Goal: Task Accomplishment & Management: Manage account settings

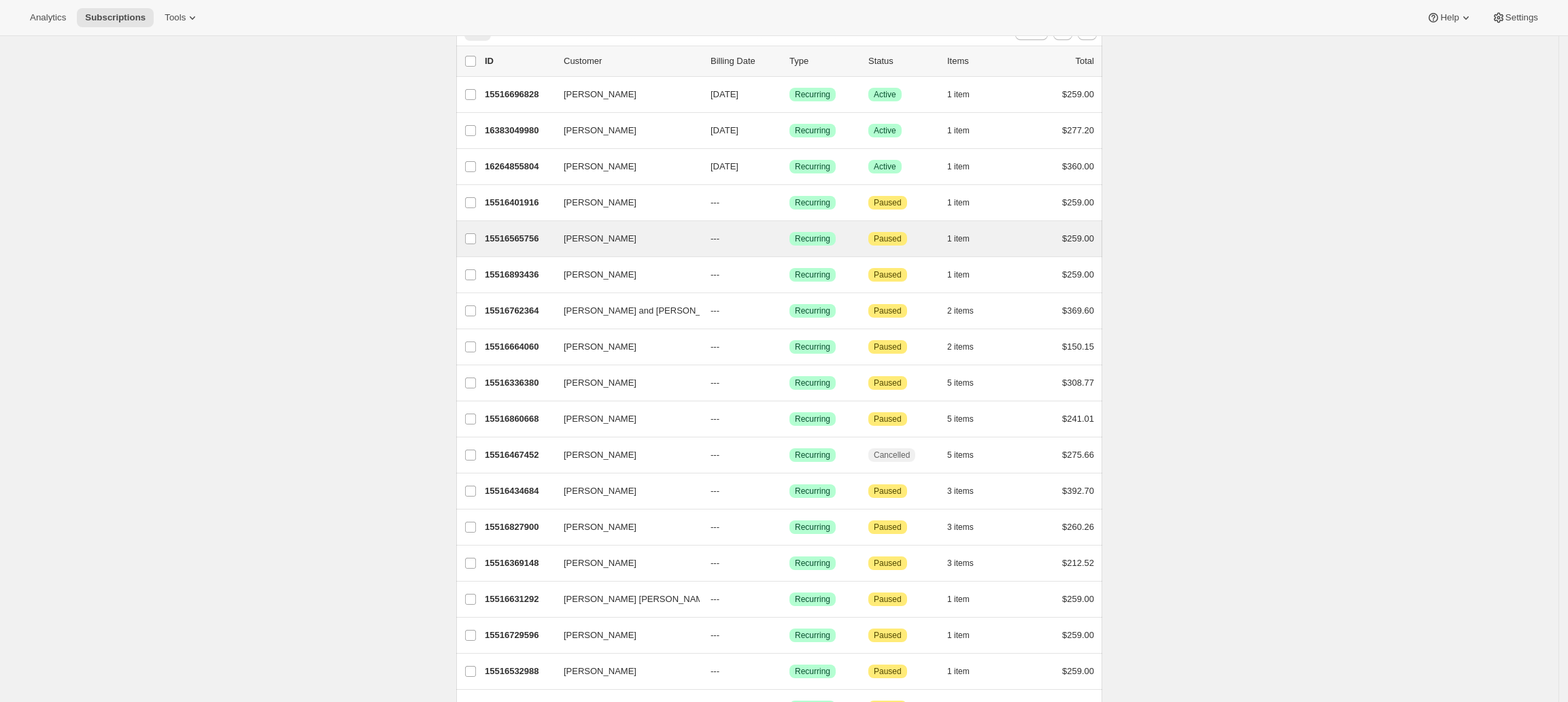
scroll to position [262, 0]
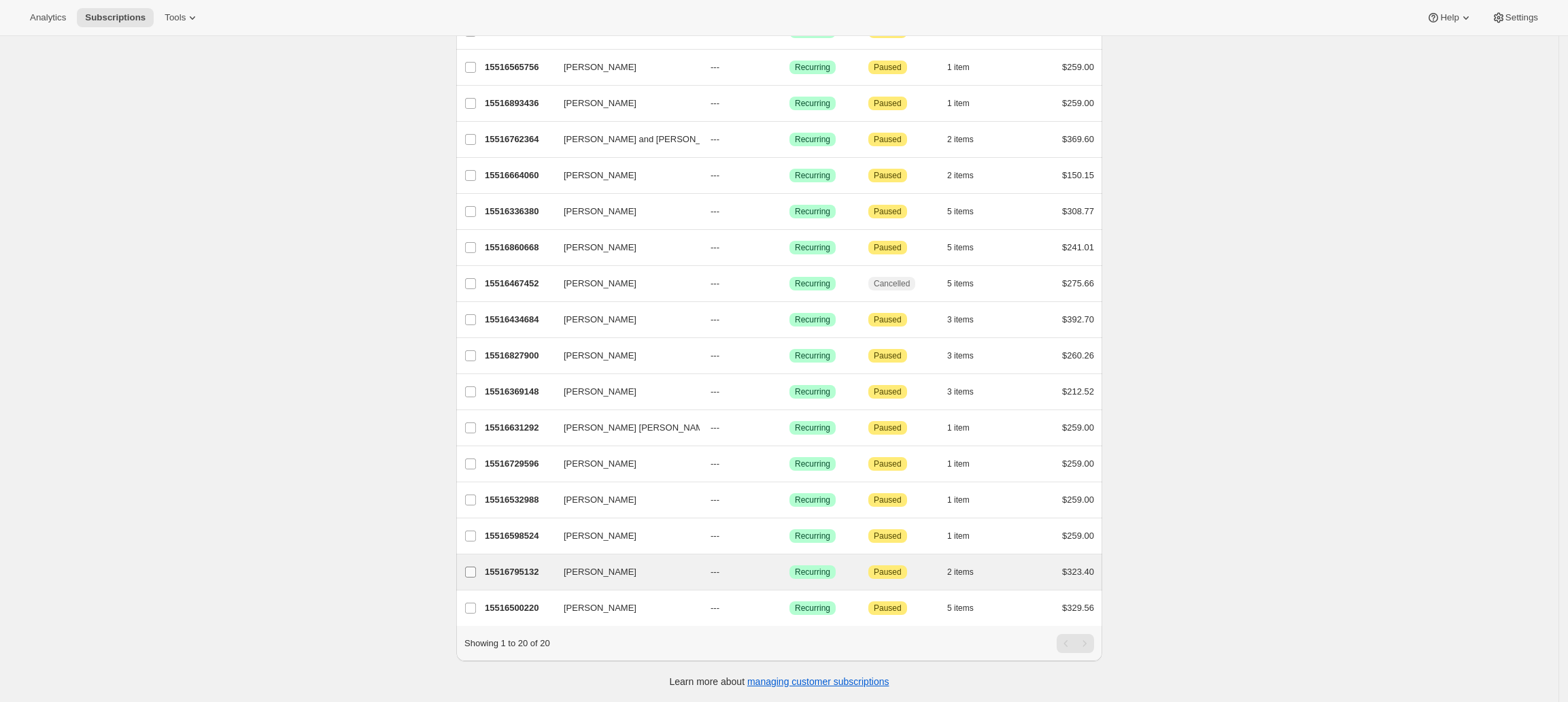
click at [476, 567] on input "[PERSON_NAME]" at bounding box center [470, 572] width 11 height 11
checkbox input "true"
click at [593, 565] on span "[PERSON_NAME]" at bounding box center [600, 572] width 73 height 14
click at [596, 689] on span "View customer" at bounding box center [567, 694] width 57 height 11
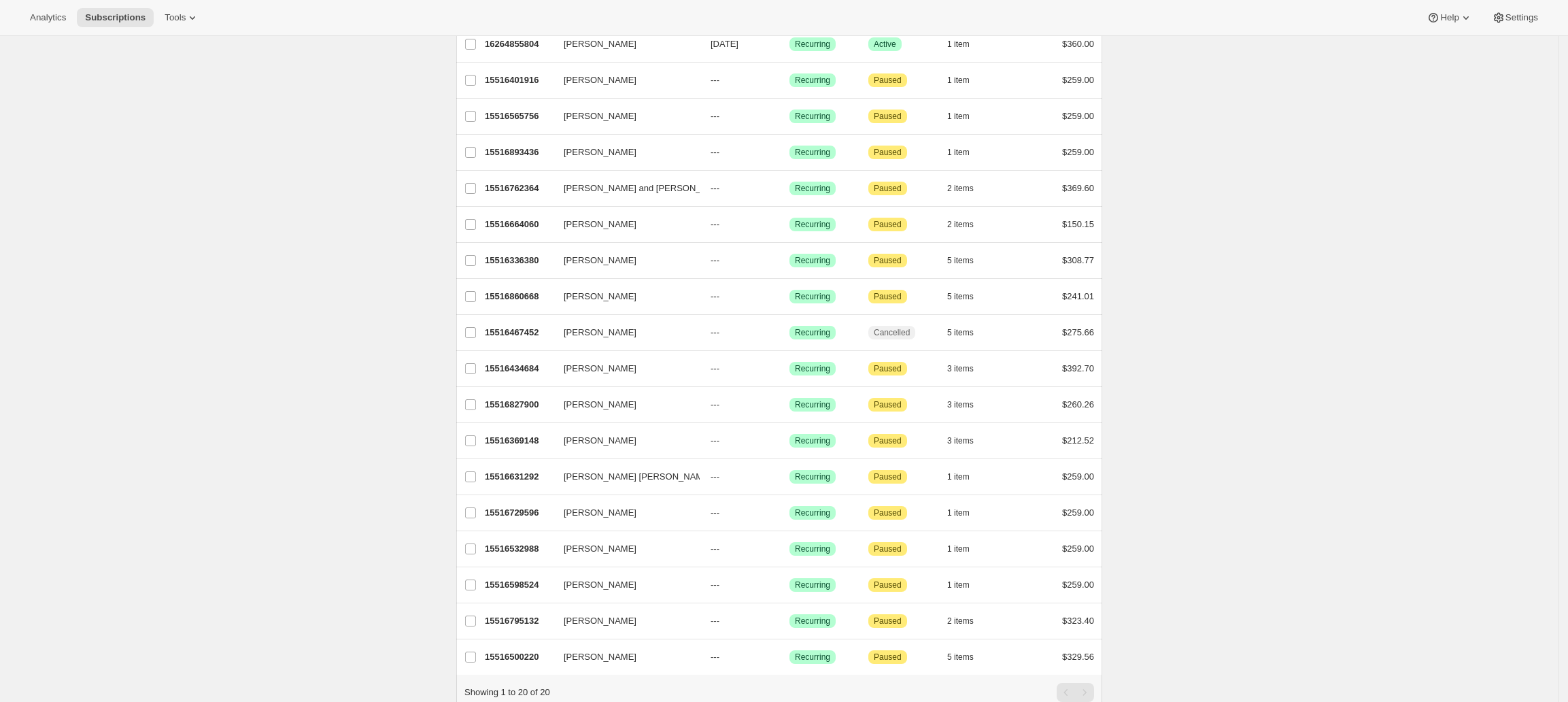
scroll to position [262, 0]
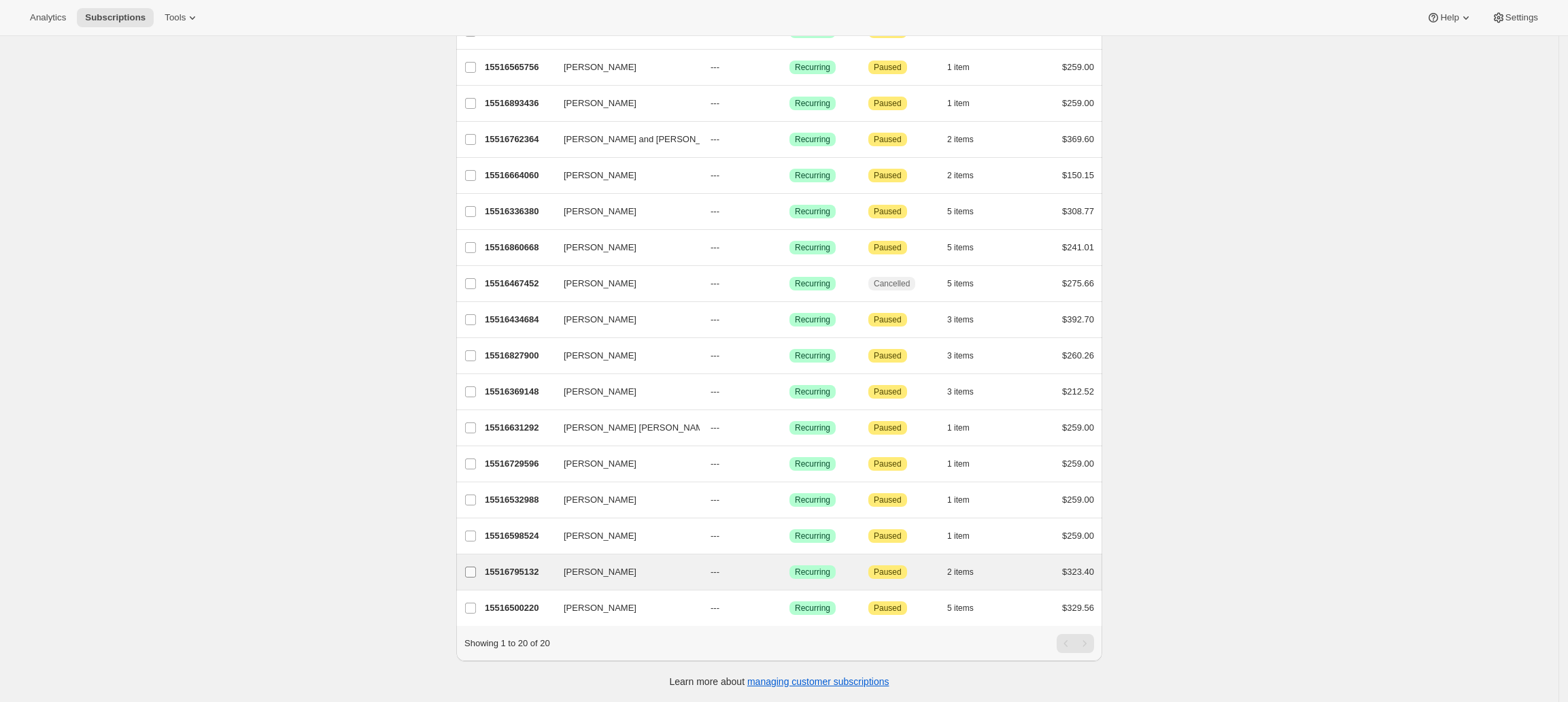
click at [470, 567] on input "[PERSON_NAME]" at bounding box center [470, 572] width 11 height 11
checkbox input "true"
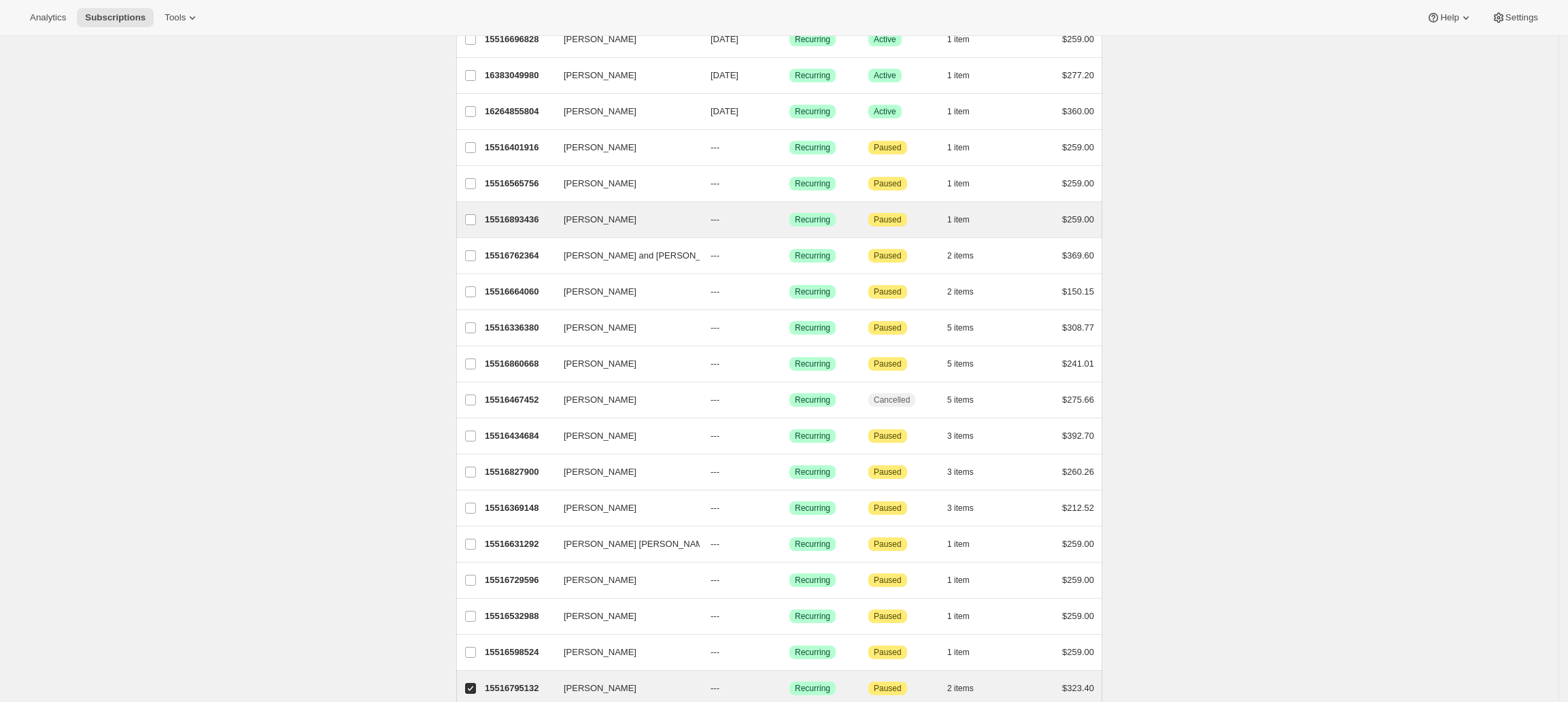
scroll to position [0, 0]
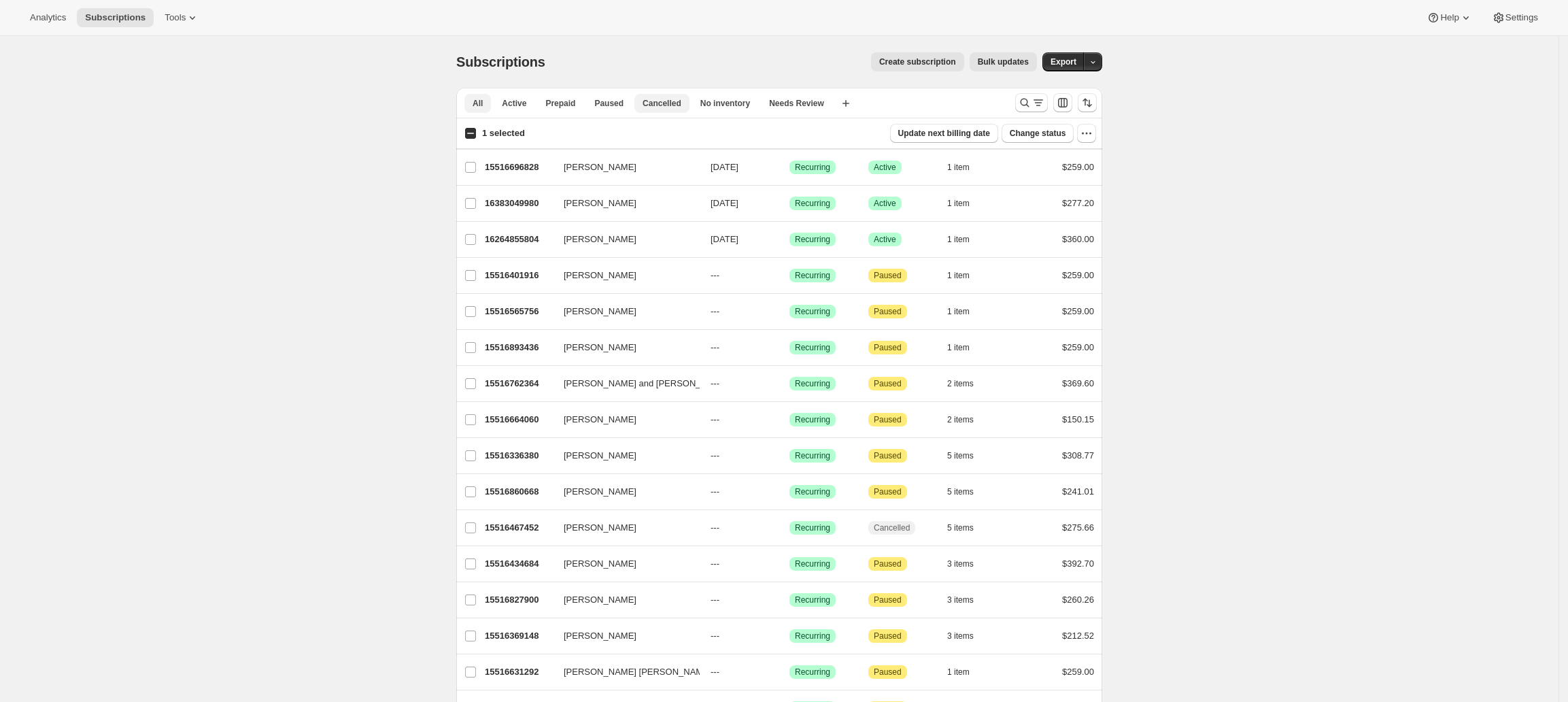
click at [661, 103] on span "Cancelled" at bounding box center [662, 103] width 38 height 11
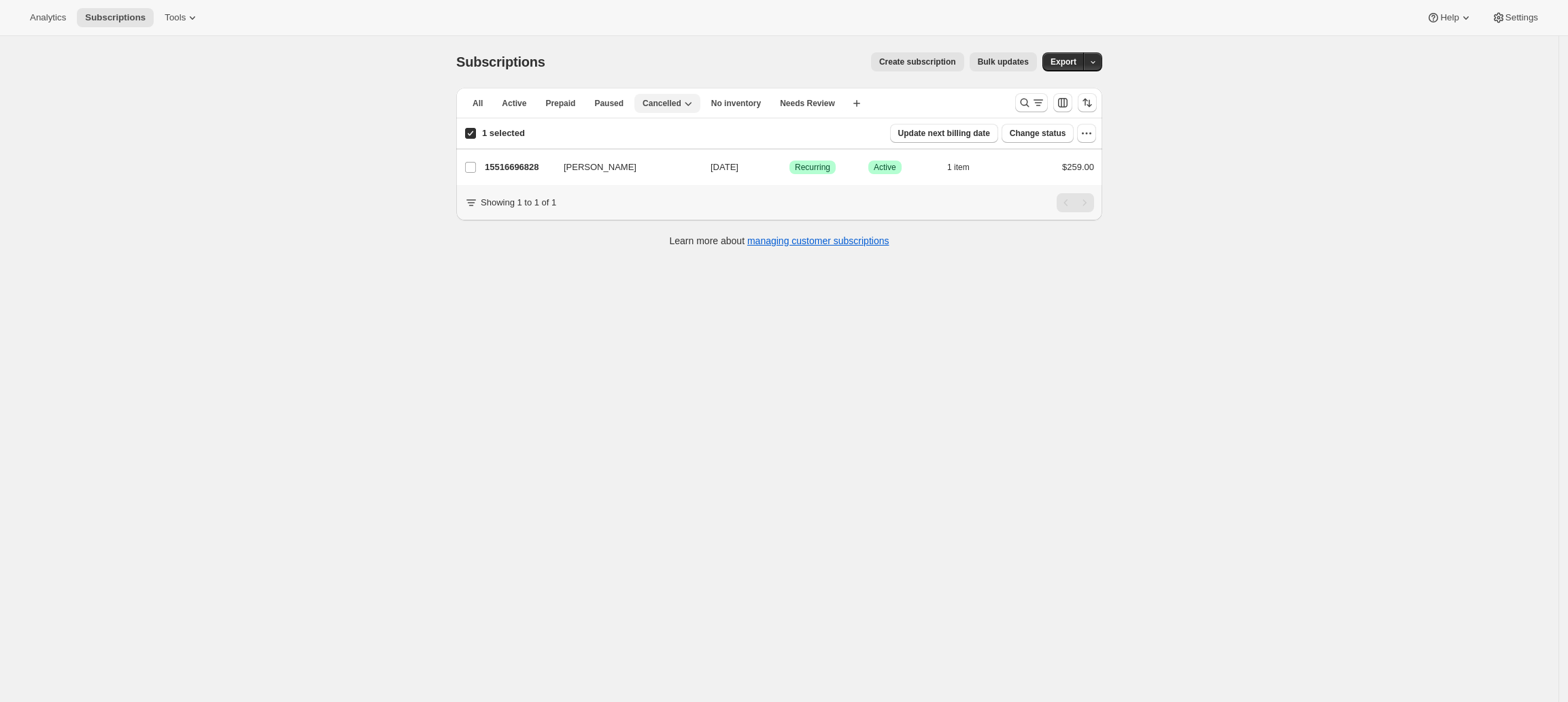
click at [684, 98] on icon "button" at bounding box center [688, 104] width 14 height 14
click at [483, 99] on span "All" at bounding box center [477, 103] width 10 height 11
checkbox input "false"
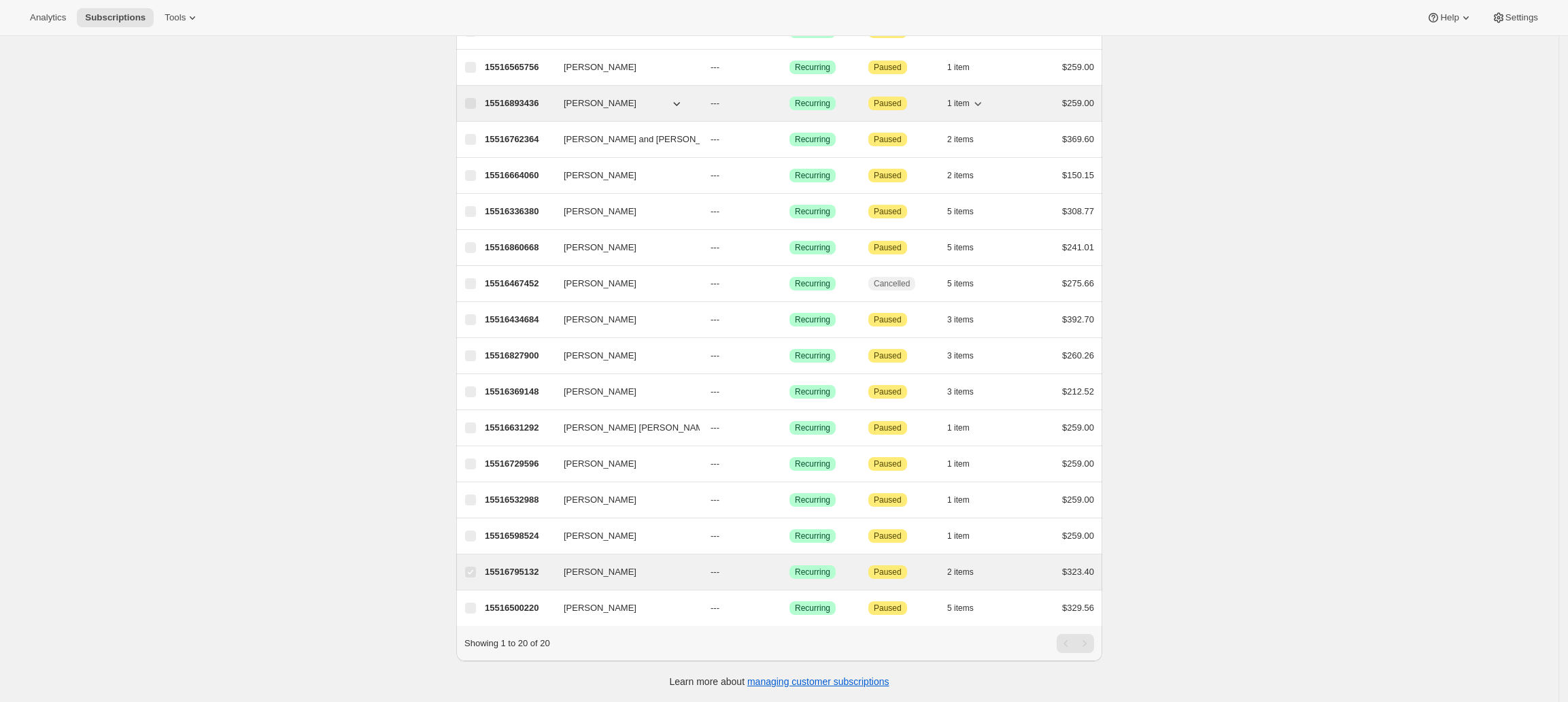
scroll to position [262, 0]
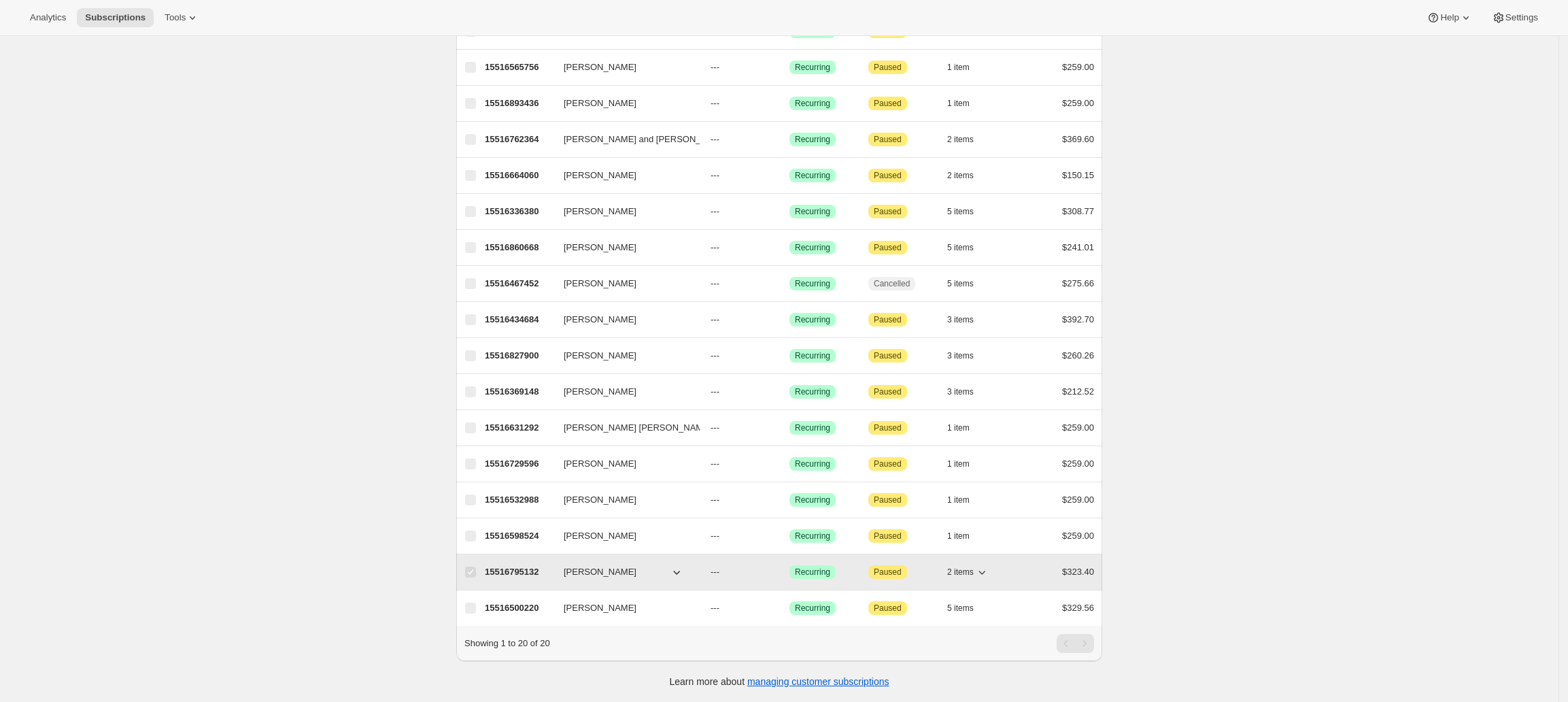
click at [889, 567] on span "Paused" at bounding box center [888, 572] width 28 height 11
checkbox input "false"
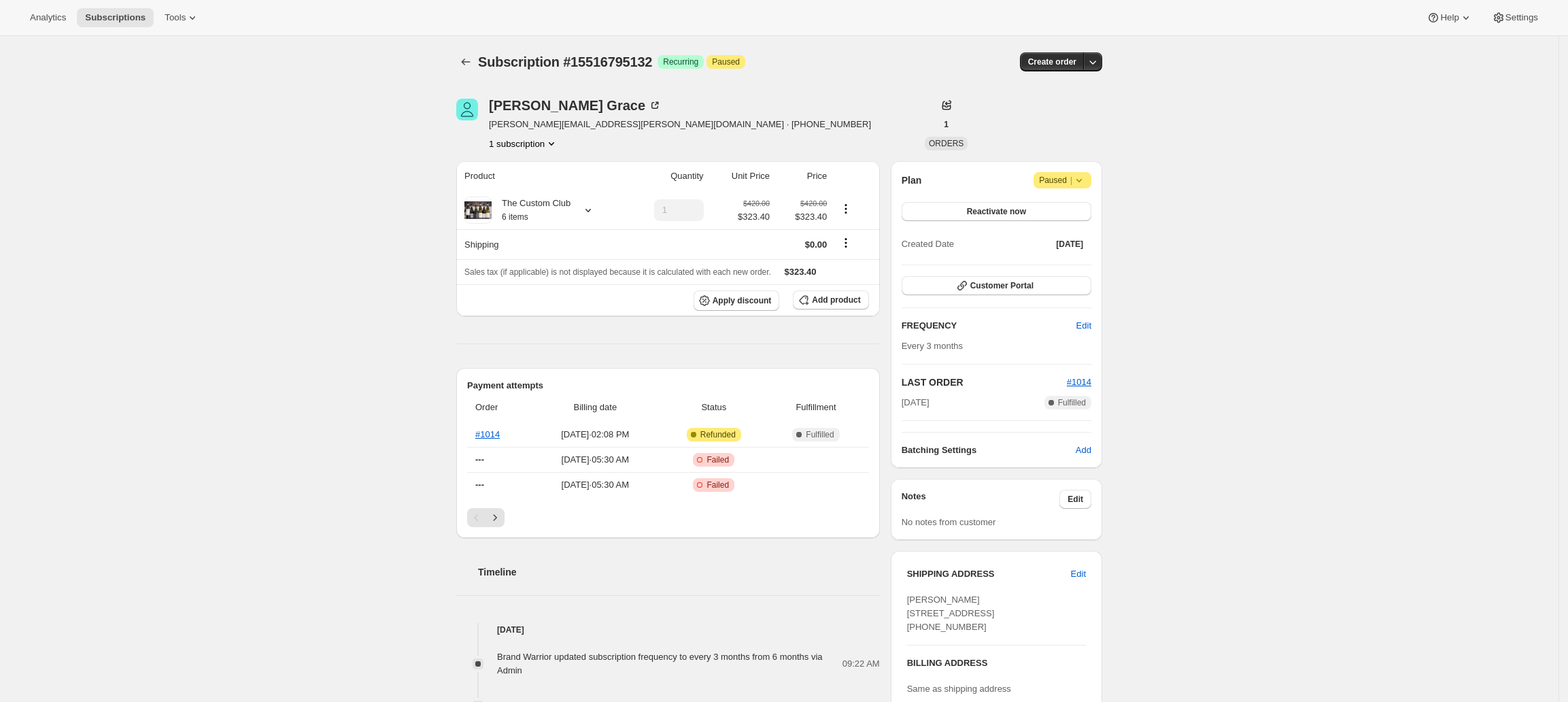
click at [1086, 175] on icon at bounding box center [1079, 181] width 14 height 14
click at [1058, 208] on span "Cancel subscription" at bounding box center [1068, 207] width 77 height 10
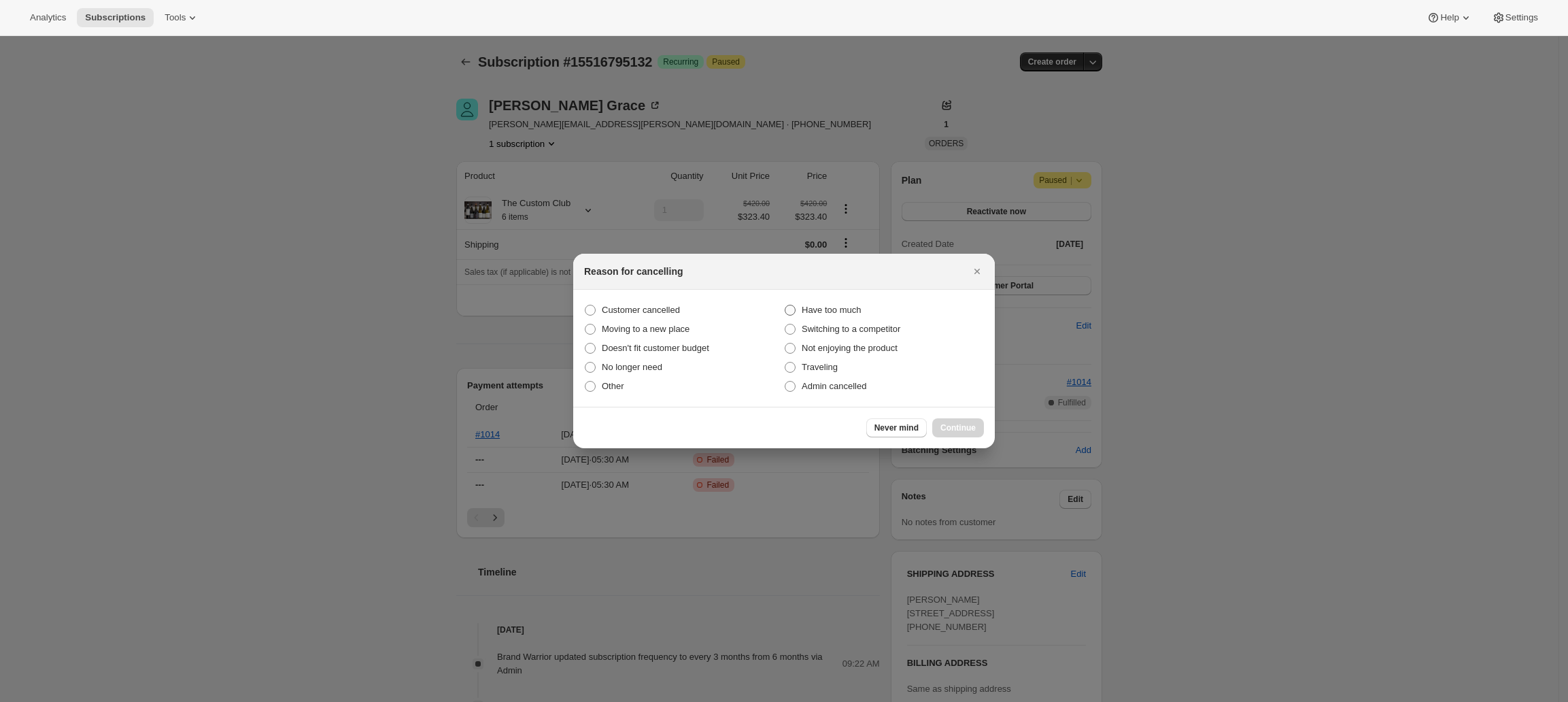
click at [787, 304] on span ":r9u:" at bounding box center [790, 310] width 11 height 11
click at [786, 304] on input "Have too much" at bounding box center [785, 304] width 1 height 1
radio input "true"
click at [975, 422] on span "Continue" at bounding box center [958, 428] width 35 height 11
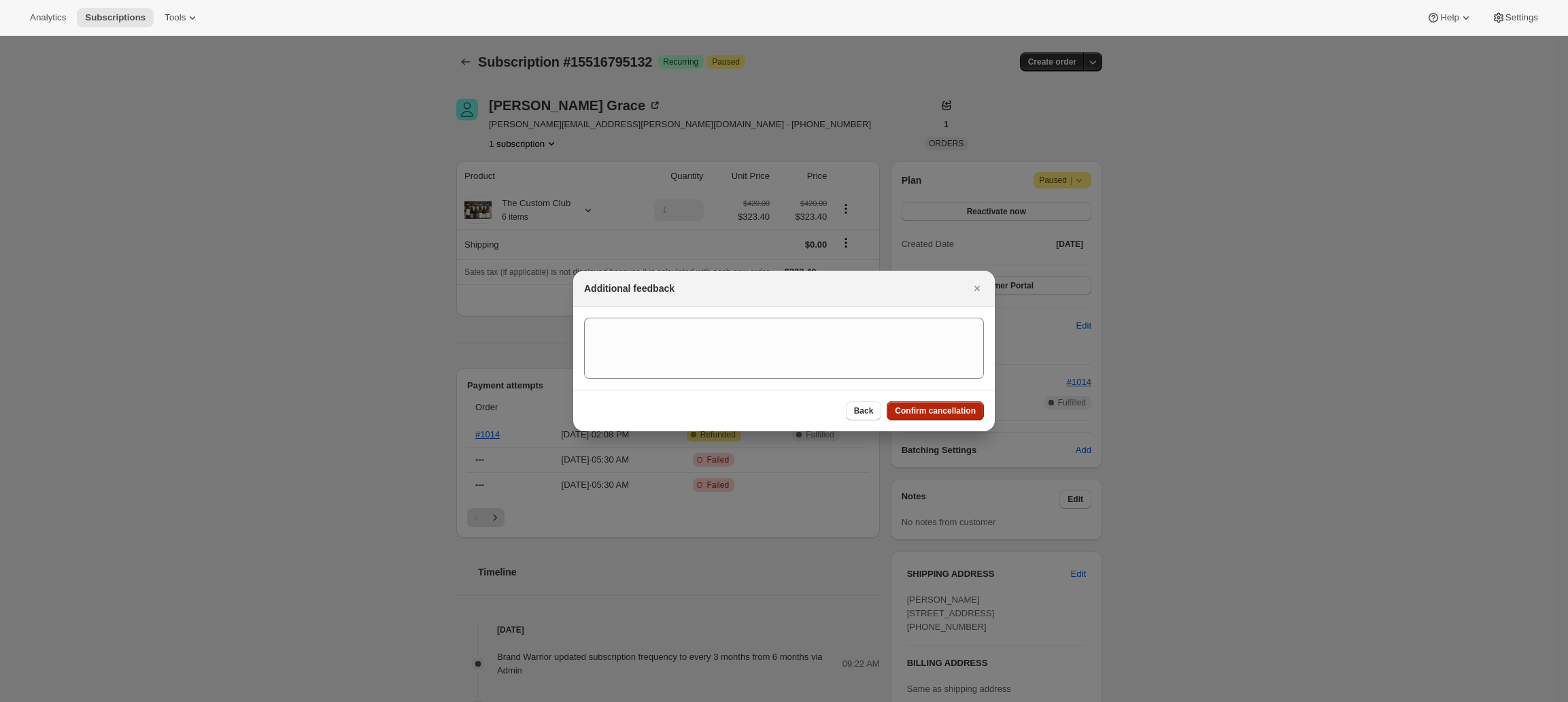
click at [921, 414] on span "Confirm cancellation" at bounding box center [935, 411] width 81 height 11
